Goal: Task Accomplishment & Management: Complete application form

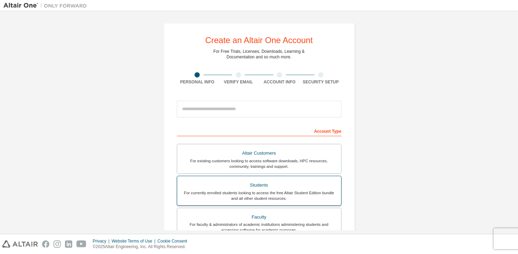
click at [283, 193] on div "For currently enrolled students looking to access the free Altair Student Editi…" at bounding box center [259, 195] width 156 height 11
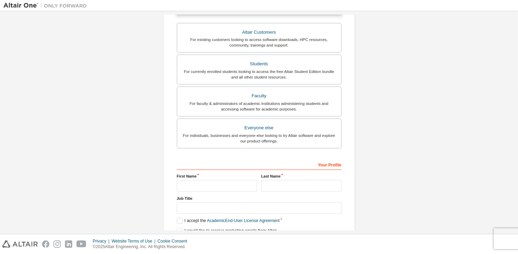
scroll to position [169, 0]
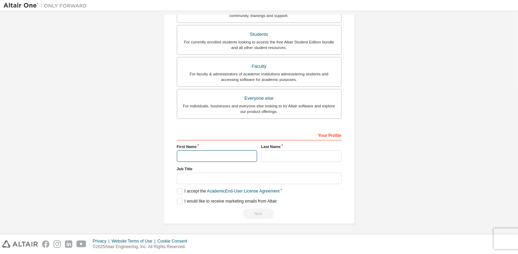
click at [189, 151] on input "text" at bounding box center [217, 156] width 80 height 11
type input "*"
type input "****"
click at [263, 151] on input "text" at bounding box center [301, 156] width 80 height 11
type input "***"
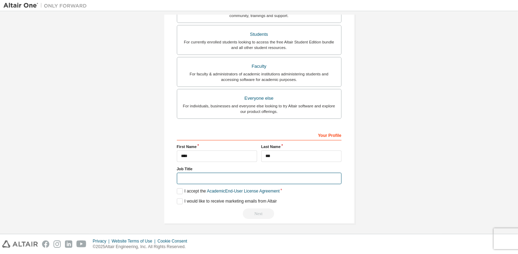
click at [274, 177] on input "text" at bounding box center [259, 178] width 165 height 11
type input "**********"
click at [177, 199] on label "I would like to receive marketing emails from Altair" at bounding box center [227, 202] width 100 height 6
click at [177, 190] on label "I accept the Academic End-User License Agreement" at bounding box center [228, 191] width 103 height 6
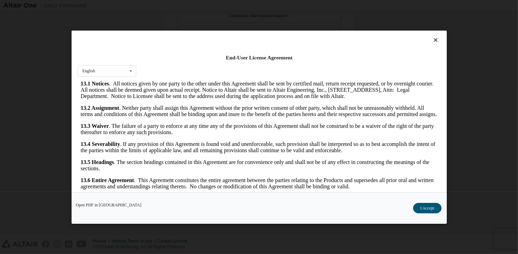
scroll to position [11, 0]
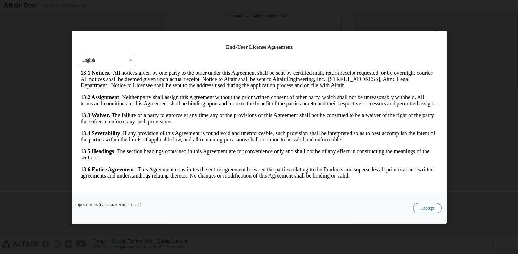
click at [430, 205] on button "I Accept" at bounding box center [427, 208] width 29 height 10
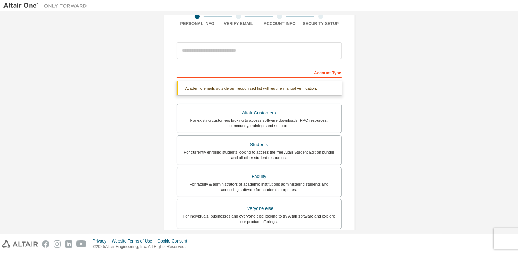
scroll to position [0, 0]
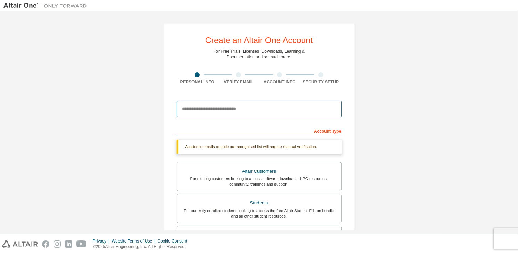
click at [251, 110] on input "email" at bounding box center [259, 109] width 165 height 17
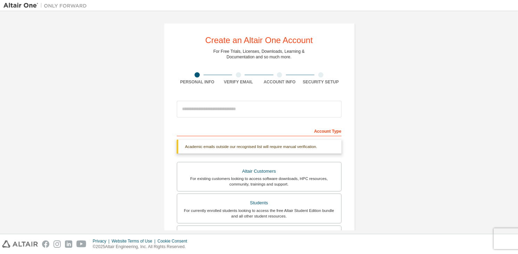
click at [407, 127] on div "Create an Altair One Account For Free Trials, Licenses, Downloads, Learning & D…" at bounding box center [258, 208] width 511 height 386
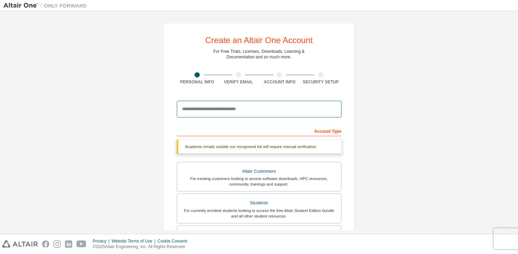
click at [281, 104] on input "email" at bounding box center [259, 109] width 165 height 17
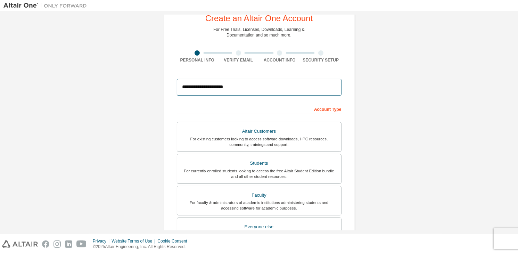
scroll to position [151, 0]
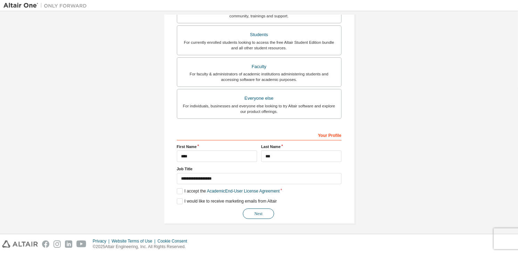
type input "**********"
click at [267, 211] on button "Next" at bounding box center [258, 214] width 31 height 10
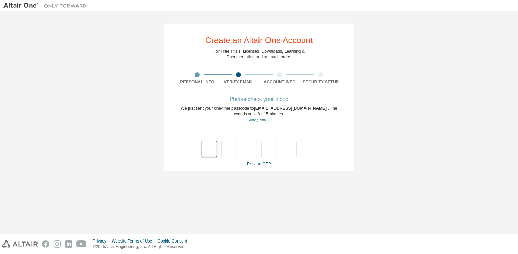
click at [211, 147] on input "text" at bounding box center [210, 149] width 16 height 16
type input "*"
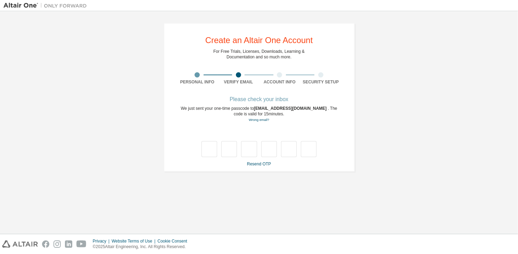
type input "*"
